Goal: Information Seeking & Learning: Stay updated

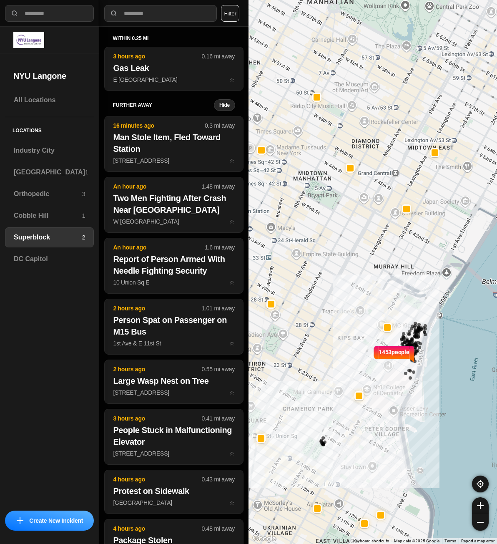
select select "*"
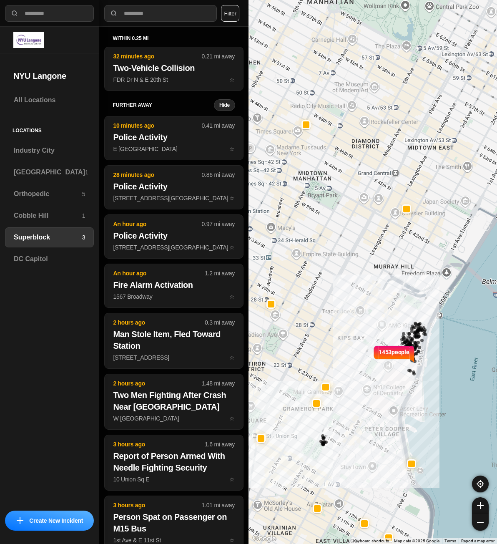
select select "*"
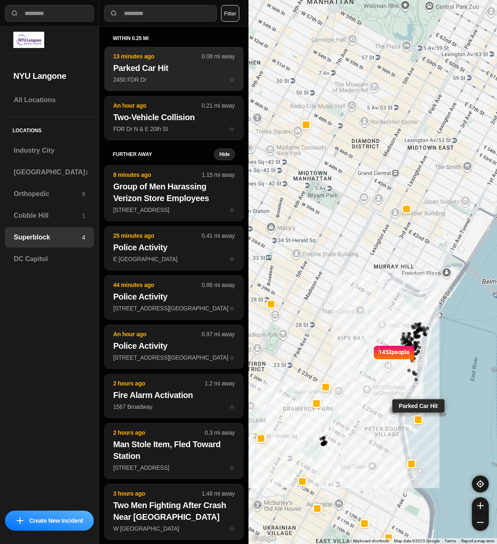
click at [176, 68] on h2 "Parked Car Hit" at bounding box center [174, 68] width 122 height 12
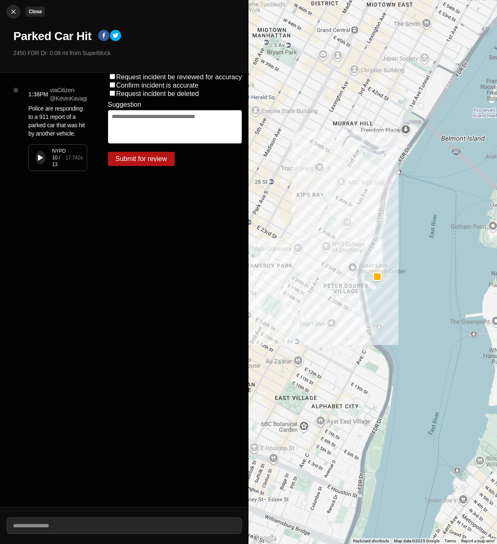
click at [16, 7] on button "Close" at bounding box center [13, 11] width 13 height 13
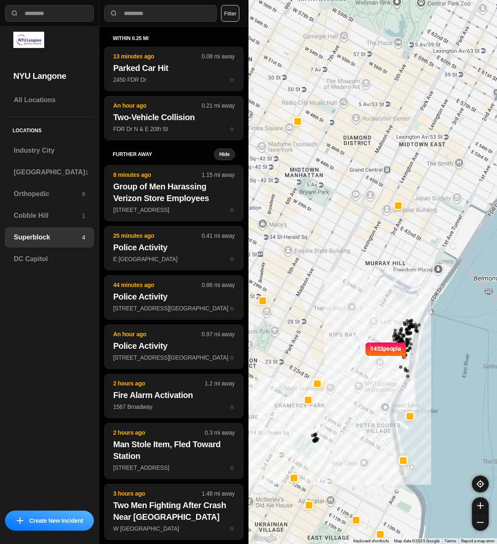
drag, startPoint x: 360, startPoint y: 256, endPoint x: 398, endPoint y: 264, distance: 38.8
click at [398, 264] on div "1453 people Lincoln Center for the Performing Arts Lincoln Center for the Perfo…" at bounding box center [372, 272] width 248 height 544
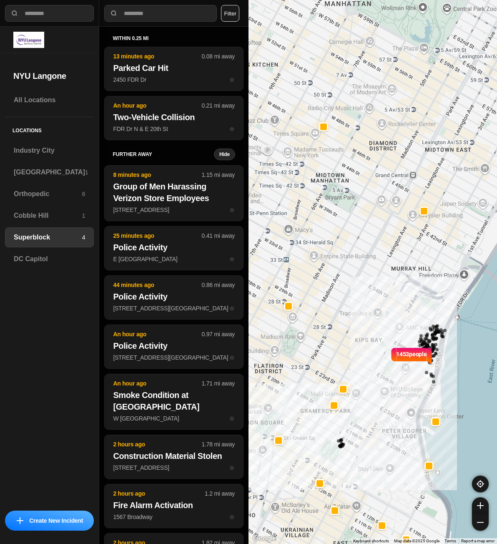
click at [234, 20] on button "Filter" at bounding box center [230, 13] width 18 height 17
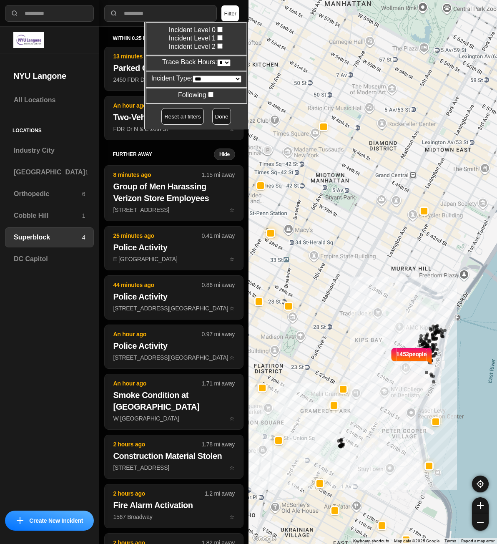
click at [223, 61] on select "* * * * **" at bounding box center [223, 62] width 13 height 7
select select "*"
click at [217, 59] on select "* * * * **" at bounding box center [223, 62] width 13 height 7
click at [220, 122] on button "Done" at bounding box center [221, 116] width 19 height 17
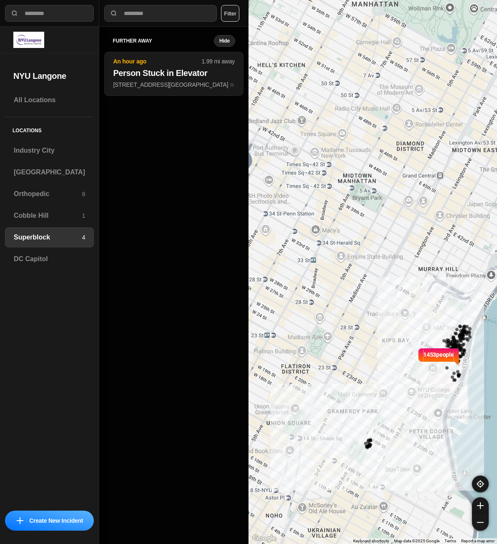
drag, startPoint x: 404, startPoint y: 218, endPoint x: 433, endPoint y: 219, distance: 28.8
click at [433, 219] on div "1453 people Lincoln Center for the Performing Arts Lincoln Center for the Perfo…" at bounding box center [372, 272] width 248 height 544
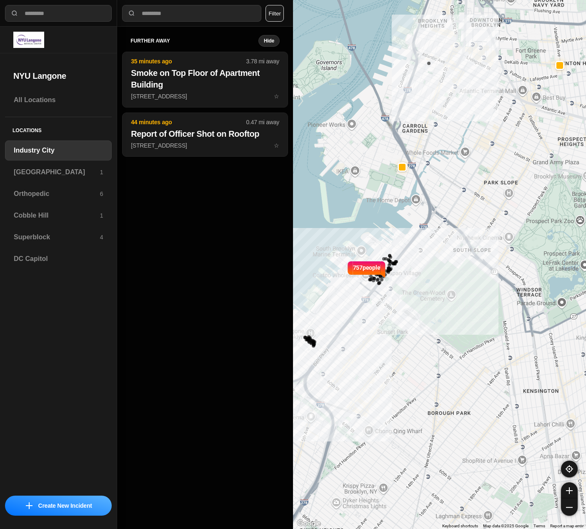
click at [273, 17] on button "Filter" at bounding box center [275, 13] width 18 height 17
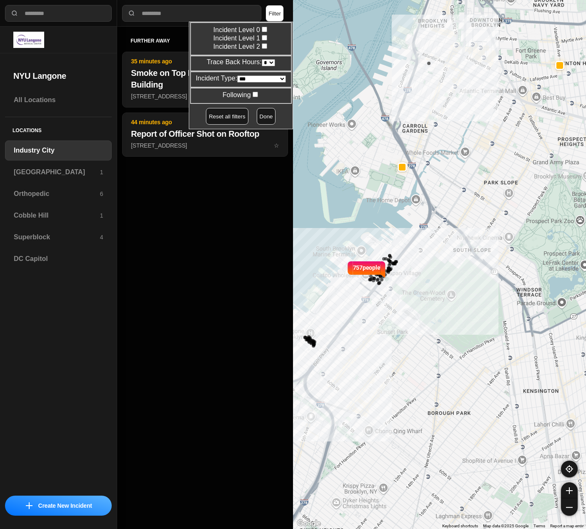
click at [257, 118] on button "Done" at bounding box center [266, 116] width 19 height 17
